Goal: Information Seeking & Learning: Find specific fact

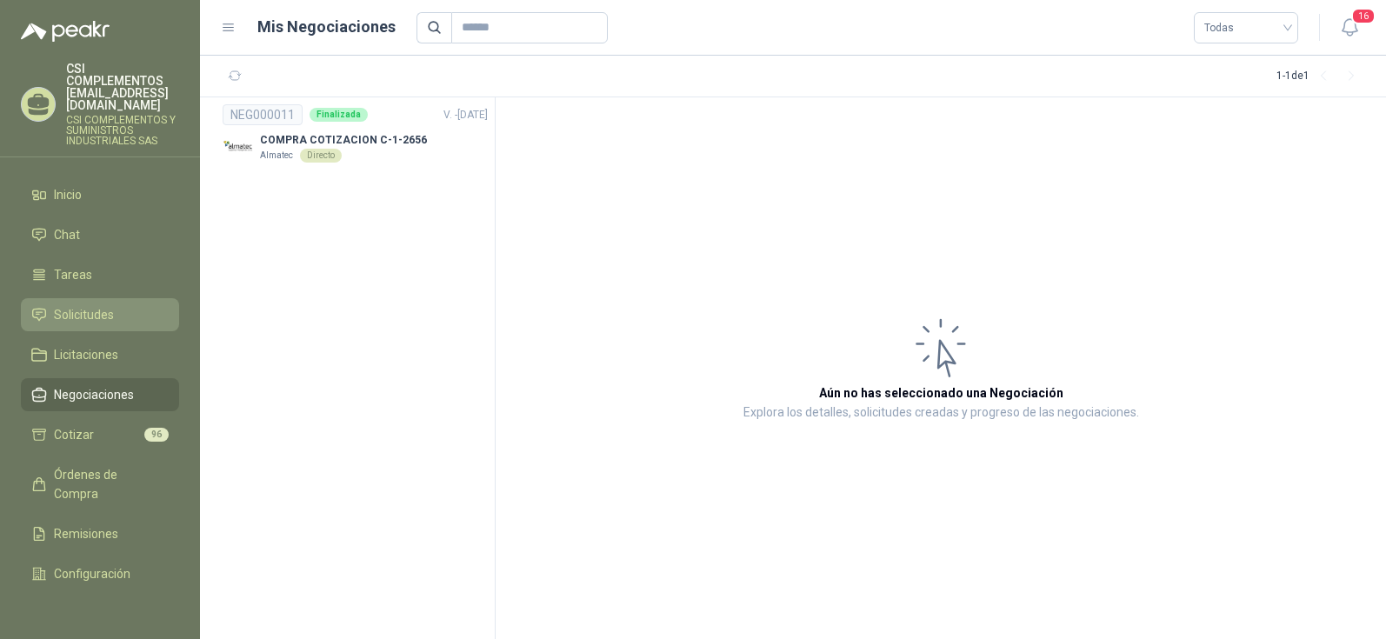
click at [110, 305] on span "Solicitudes" at bounding box center [84, 314] width 60 height 19
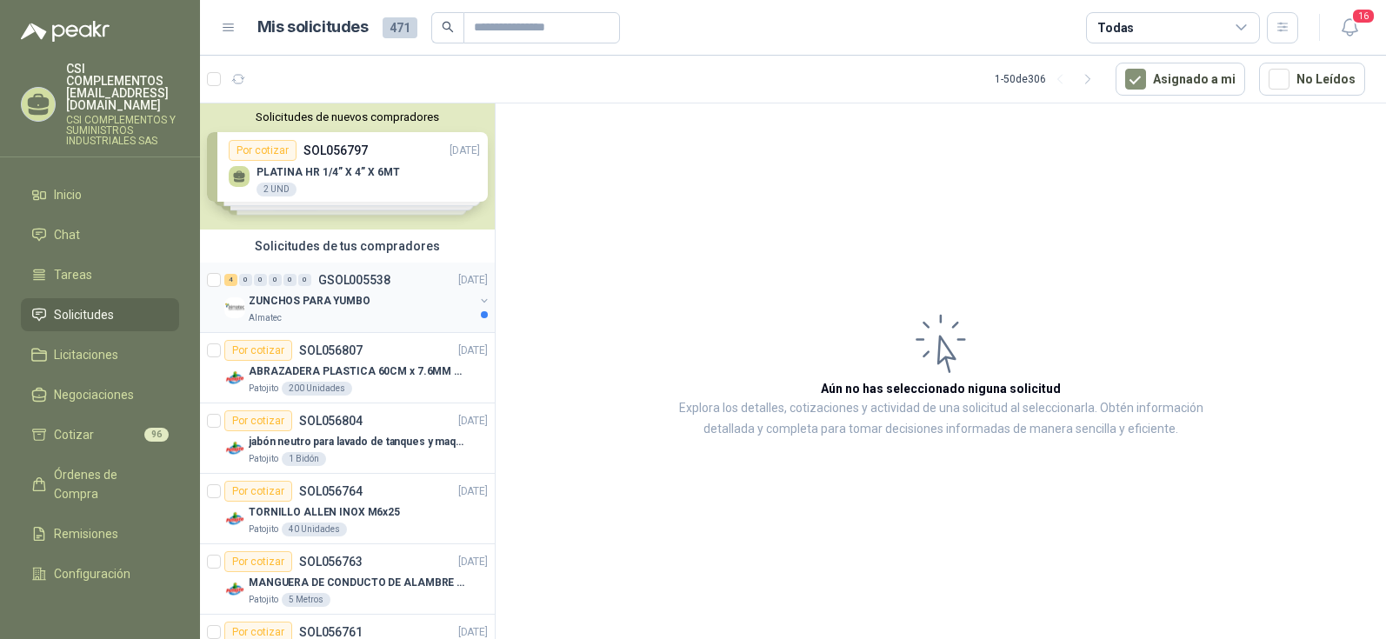
click at [308, 297] on p "ZUNCHOS PARA YUMBO" at bounding box center [310, 301] width 122 height 17
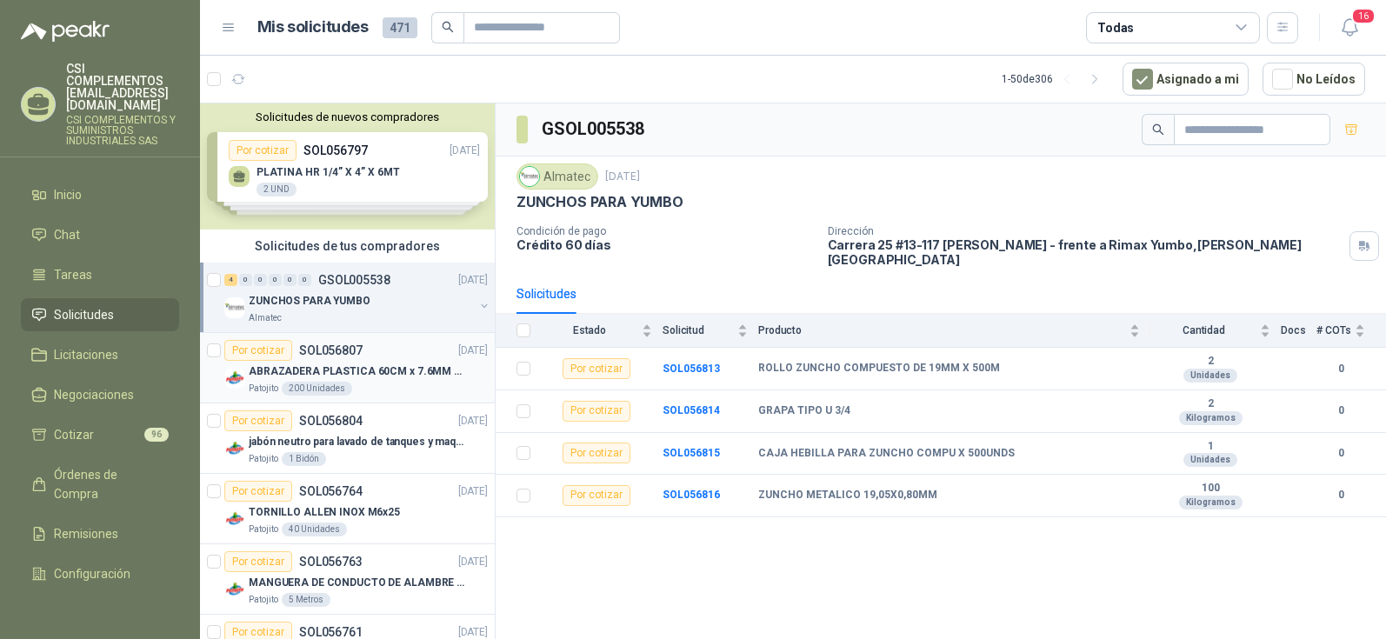
scroll to position [87, 0]
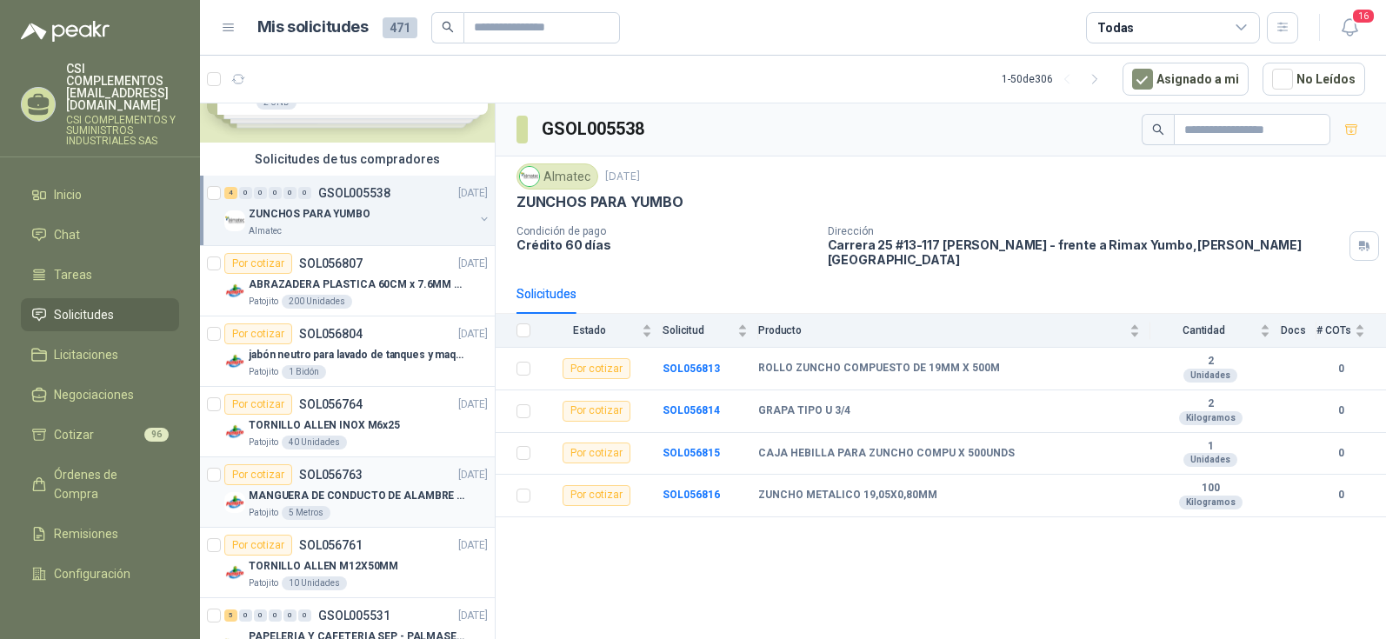
click at [358, 504] on p "MANGUERA DE CONDUCTO DE ALAMBRE [PERSON_NAME] PU" at bounding box center [357, 496] width 217 height 17
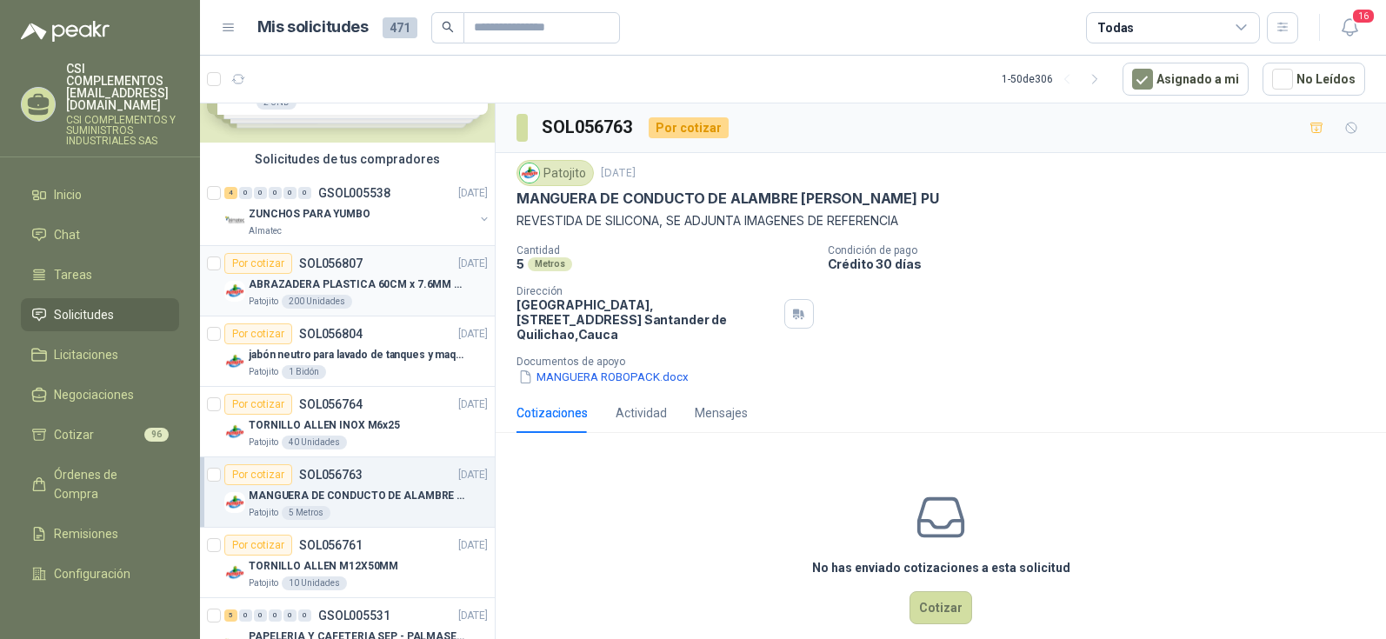
click at [377, 291] on p "ABRAZADERA PLASTICA 60CM x 7.6MM ANCHA" at bounding box center [357, 285] width 217 height 17
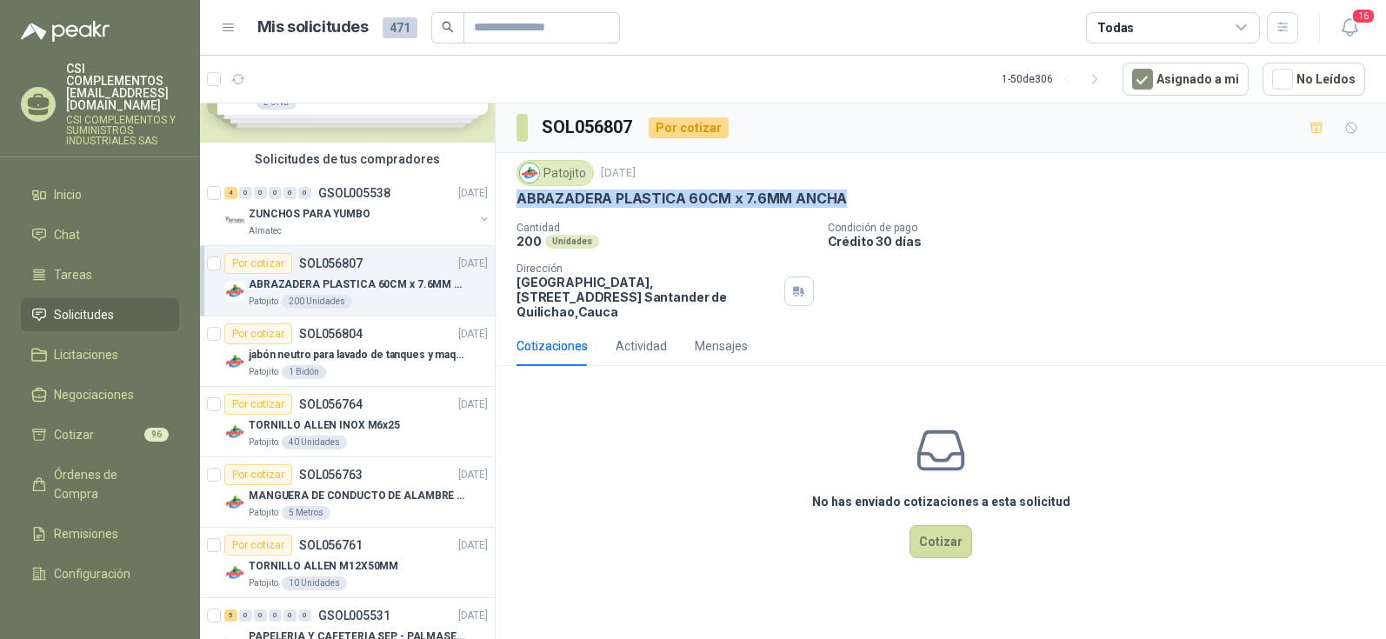
drag, startPoint x: 518, startPoint y: 201, endPoint x: 865, endPoint y: 192, distance: 347.2
click at [865, 192] on div "ABRAZADERA PLASTICA 60CM x 7.6MM ANCHA" at bounding box center [941, 199] width 849 height 18
copy p "ABRAZADERA PLASTICA 60CM x 7.6MM ANCHA"
